Goal: Information Seeking & Learning: Compare options

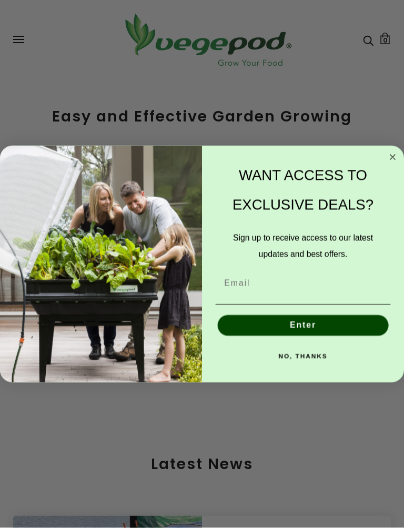
scroll to position [1418, 0]
click at [395, 158] on circle "Close dialog" at bounding box center [393, 158] width 12 height 12
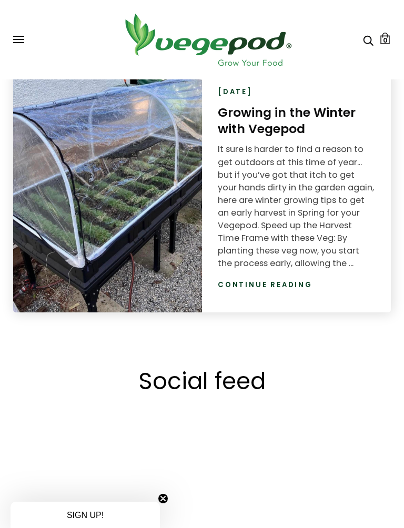
scroll to position [0, 369]
click at [291, 287] on link "Continue reading" at bounding box center [265, 285] width 95 height 11
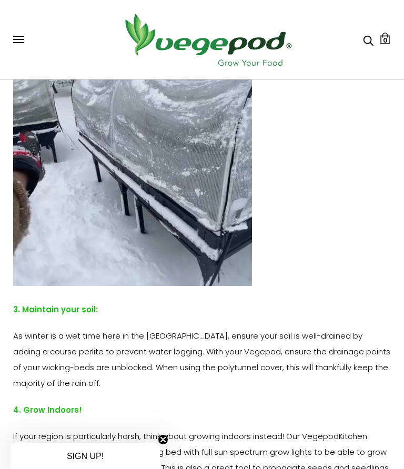
scroll to position [1439, 0]
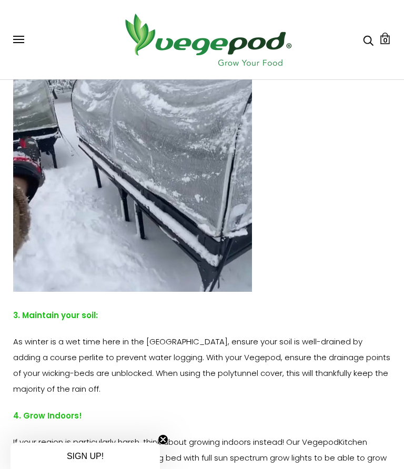
click at [27, 33] on div "Shop Vegepod Bundles Vegepods Stands & Trolleys Kitchen Garden Accessories & Ot…" at bounding box center [202, 40] width 378 height 58
click at [20, 39] on span at bounding box center [18, 39] width 11 height 1
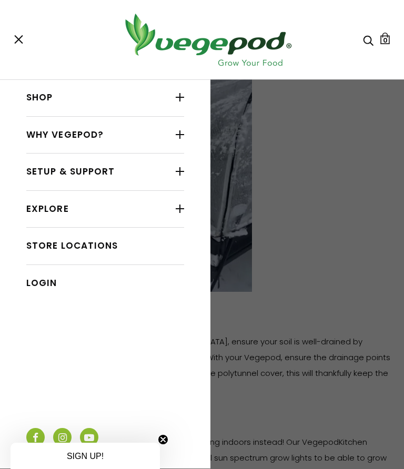
click at [150, 96] on link "Shop" at bounding box center [105, 98] width 158 height 20
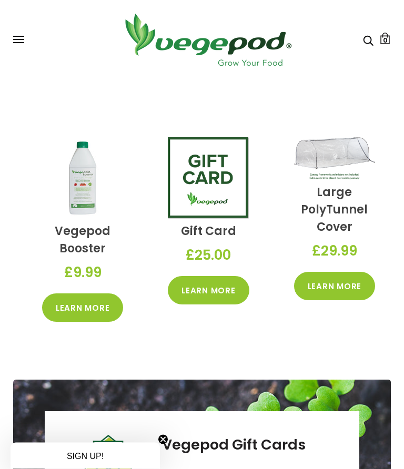
scroll to position [1807, 0]
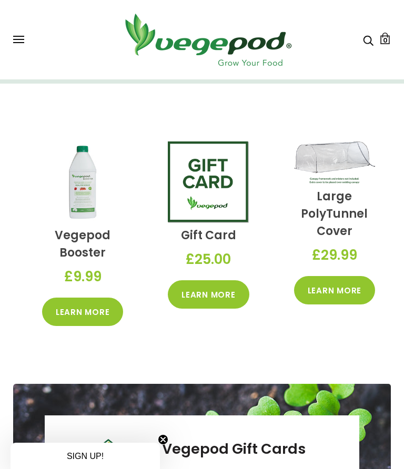
click at [344, 287] on link "Learn More" at bounding box center [334, 290] width 81 height 28
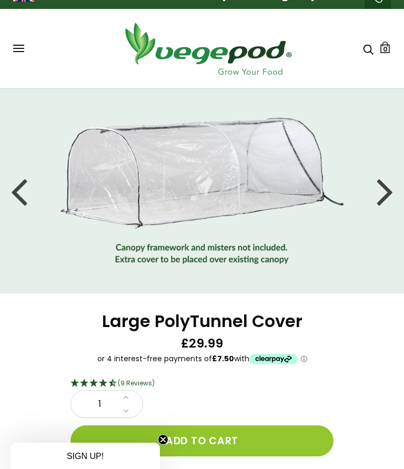
scroll to position [8, 0]
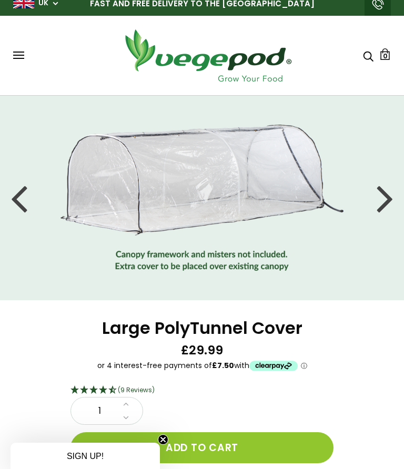
click at [383, 185] on div at bounding box center [385, 197] width 17 height 47
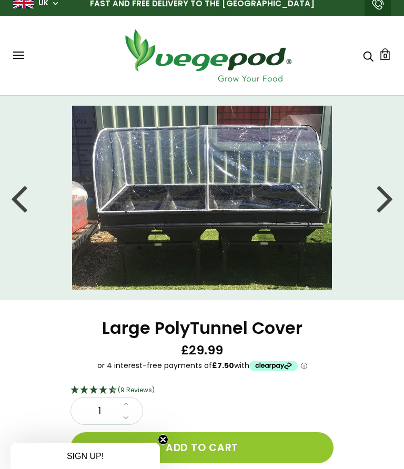
click at [386, 197] on div at bounding box center [385, 197] width 17 height 47
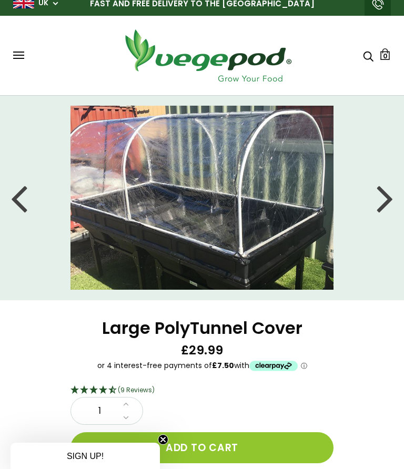
click at [389, 197] on div at bounding box center [385, 197] width 17 height 47
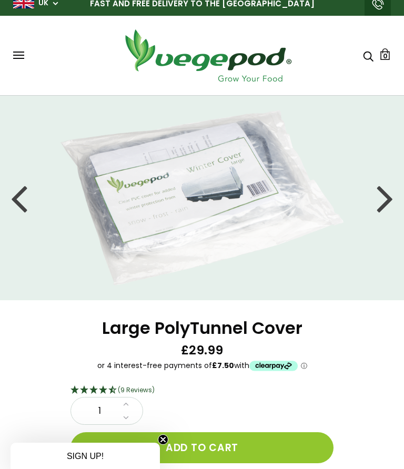
click at [391, 190] on div at bounding box center [385, 197] width 17 height 47
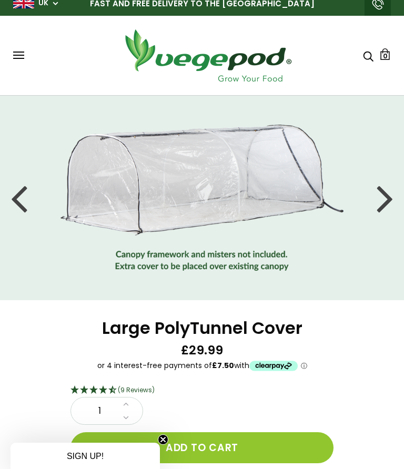
click at [24, 57] on button at bounding box center [18, 56] width 11 height 8
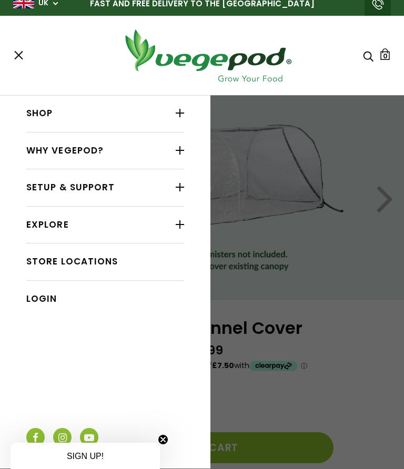
click at [176, 114] on div at bounding box center [180, 113] width 8 height 14
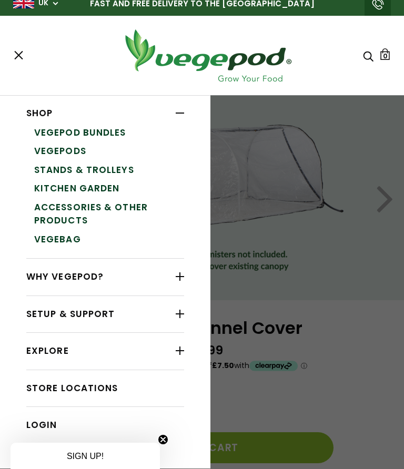
click at [147, 208] on link "Accessories & Other Products" at bounding box center [109, 214] width 150 height 32
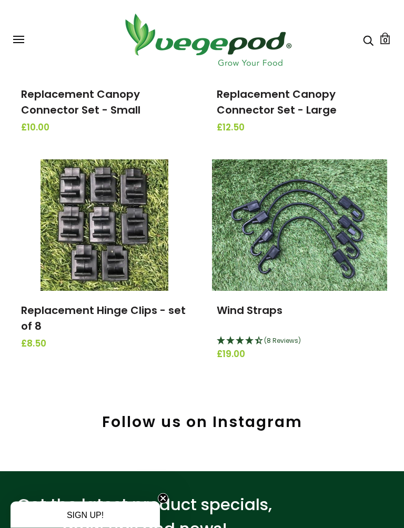
scroll to position [1734, 0]
click at [307, 215] on img at bounding box center [299, 225] width 175 height 132
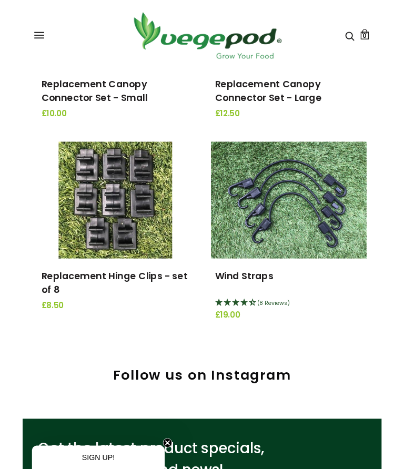
scroll to position [1763, 0]
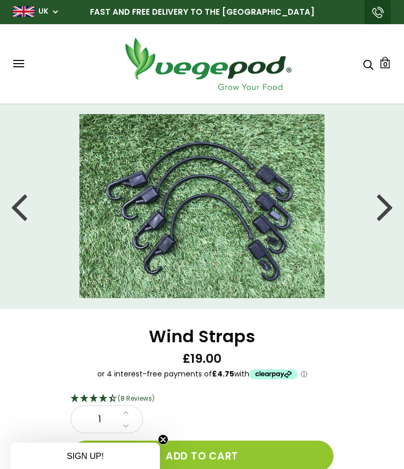
click at [271, 229] on img at bounding box center [202, 206] width 246 height 184
click at [215, 247] on img at bounding box center [202, 206] width 246 height 184
click at [386, 211] on div at bounding box center [385, 206] width 17 height 47
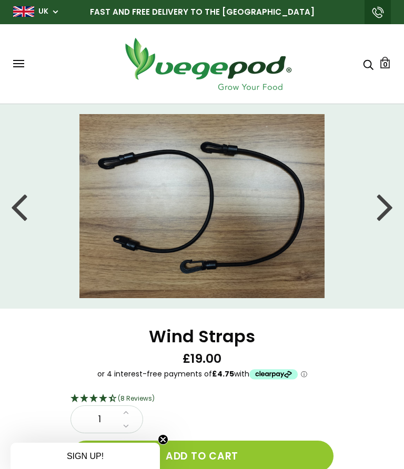
click at [398, 203] on li at bounding box center [202, 206] width 404 height 184
click at [382, 213] on div at bounding box center [385, 206] width 17 height 47
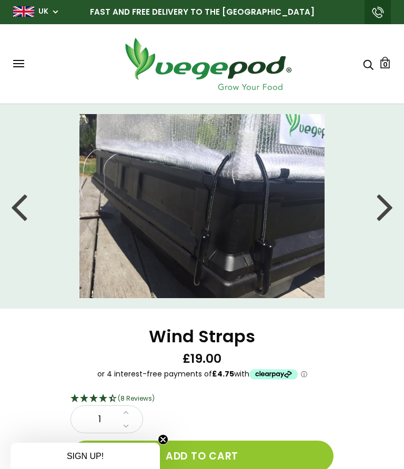
click at [390, 210] on div at bounding box center [385, 206] width 17 height 47
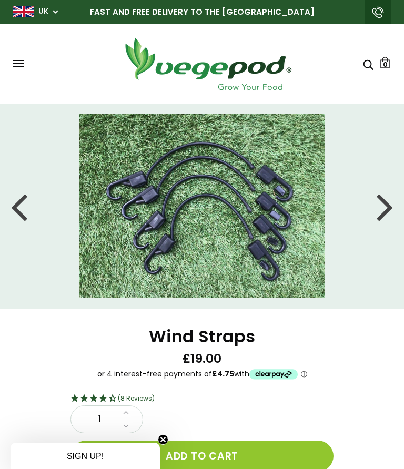
click at [388, 224] on div at bounding box center [385, 206] width 17 height 47
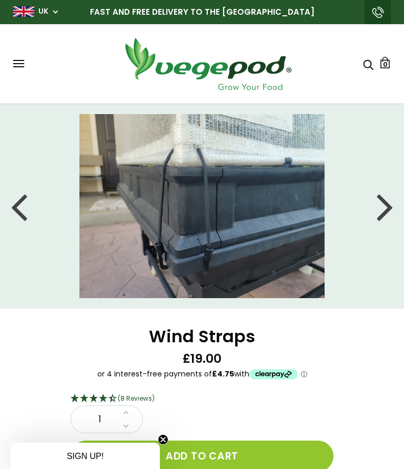
click at [387, 223] on div at bounding box center [385, 206] width 17 height 47
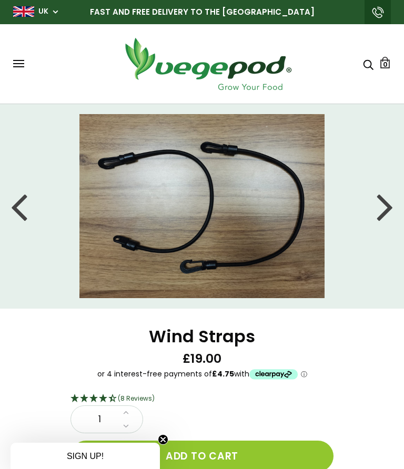
click at [27, 211] on div at bounding box center [19, 206] width 17 height 47
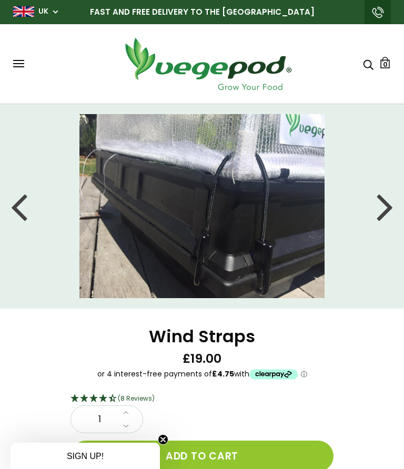
click at [203, 244] on img at bounding box center [202, 206] width 246 height 184
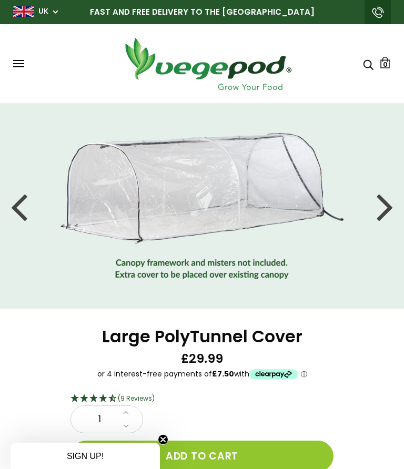
click at [385, 202] on div at bounding box center [385, 206] width 17 height 47
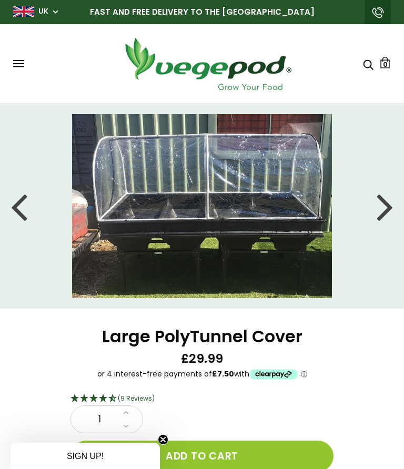
click at [384, 201] on div at bounding box center [385, 206] width 17 height 47
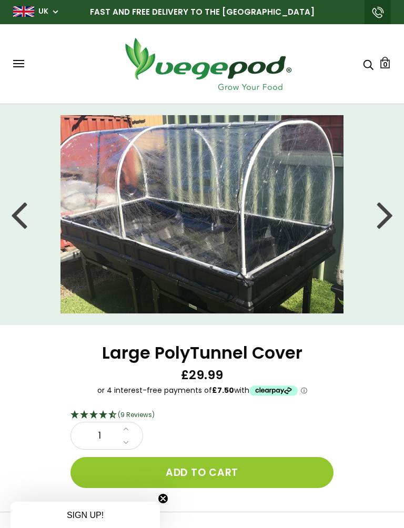
click at [266, 243] on img at bounding box center [201, 214] width 283 height 198
click at [247, 247] on img at bounding box center [201, 214] width 283 height 198
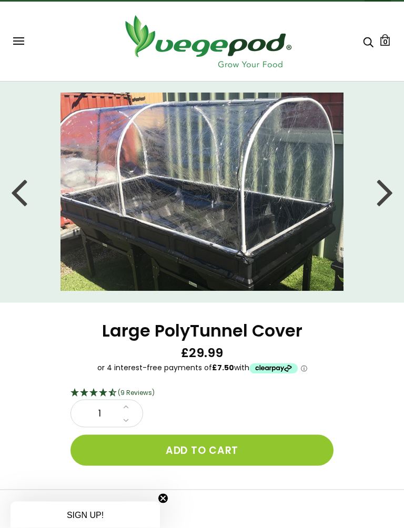
scroll to position [23, 0]
click at [385, 180] on div at bounding box center [385, 191] width 17 height 47
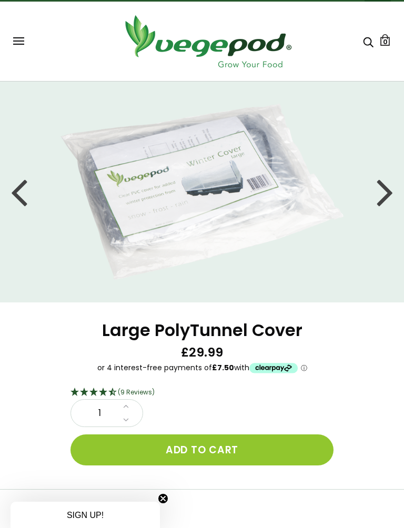
click at [383, 190] on div at bounding box center [385, 191] width 17 height 47
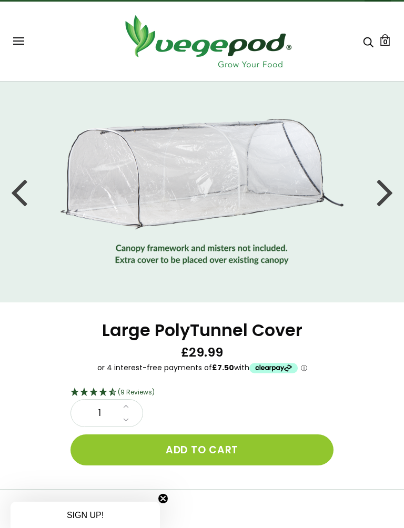
click at [394, 181] on li at bounding box center [202, 192] width 404 height 146
click at [390, 177] on div at bounding box center [385, 191] width 17 height 47
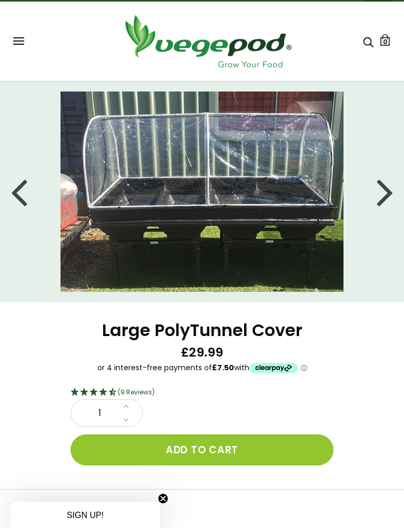
click at [388, 185] on div at bounding box center [385, 191] width 17 height 47
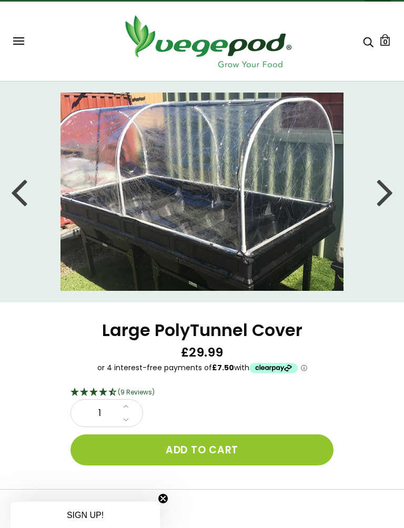
click at [242, 229] on img at bounding box center [201, 192] width 283 height 198
click at [240, 213] on img at bounding box center [201, 192] width 283 height 198
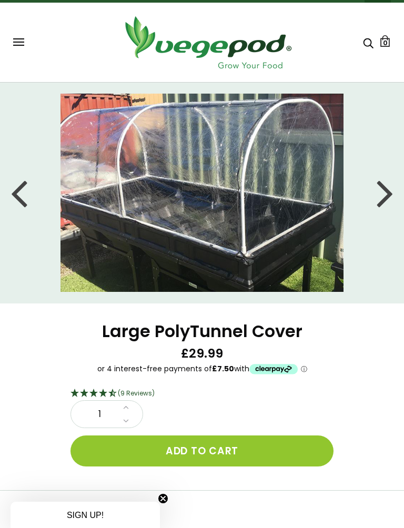
scroll to position [21, 0]
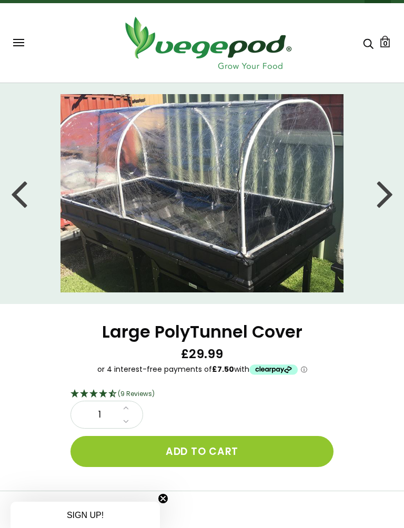
click at [316, 185] on img at bounding box center [201, 193] width 283 height 198
click at [243, 215] on img at bounding box center [201, 193] width 283 height 198
click at [223, 162] on img at bounding box center [201, 193] width 283 height 198
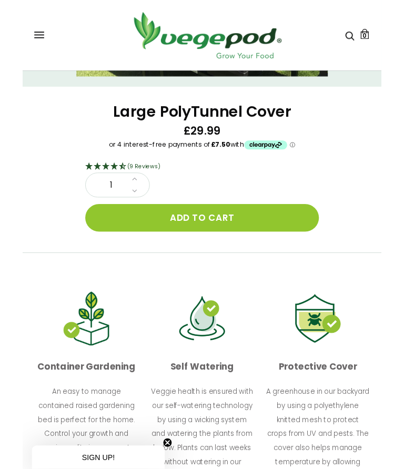
scroll to position [0, 0]
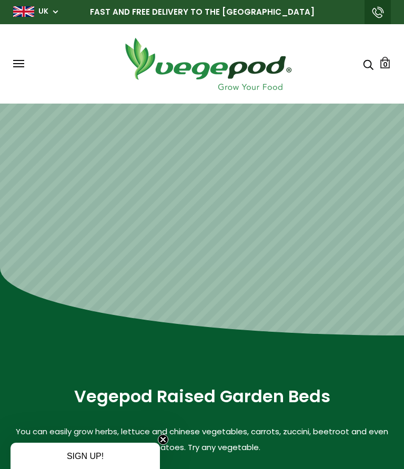
click at [24, 63] on button at bounding box center [18, 64] width 11 height 8
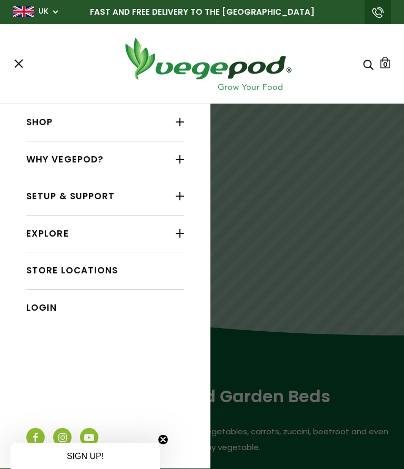
click at [184, 122] on div at bounding box center [180, 122] width 8 height 14
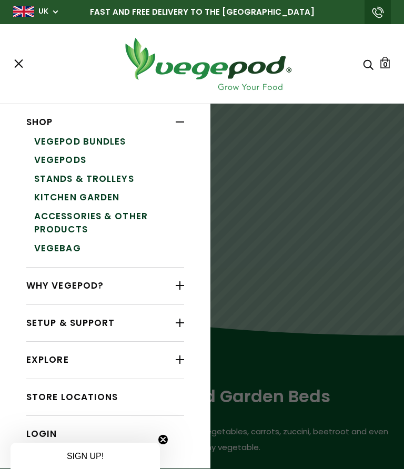
click at [136, 220] on link "Accessories & Other Products" at bounding box center [109, 223] width 150 height 32
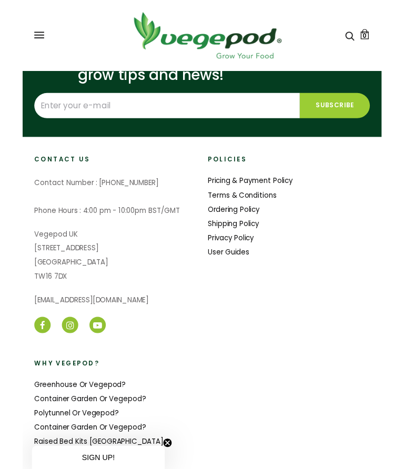
scroll to position [2238, 0]
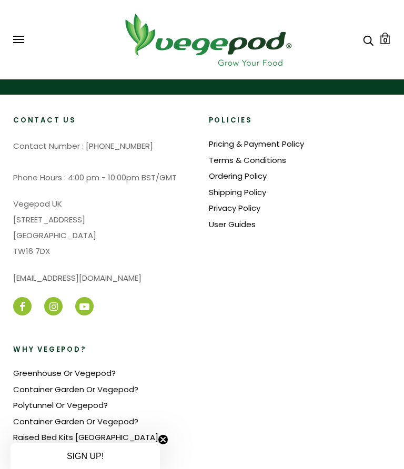
click at [96, 400] on link "Polytunnel Or Vegepod?" at bounding box center [60, 405] width 95 height 11
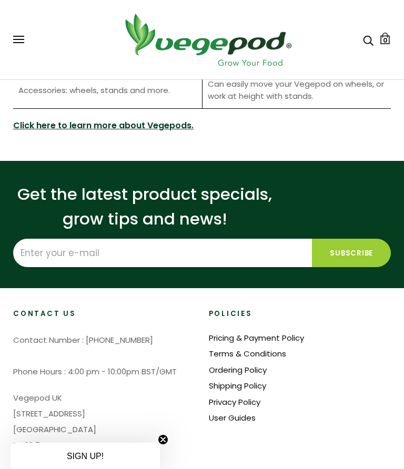
scroll to position [1861, 0]
